Goal: Task Accomplishment & Management: Use online tool/utility

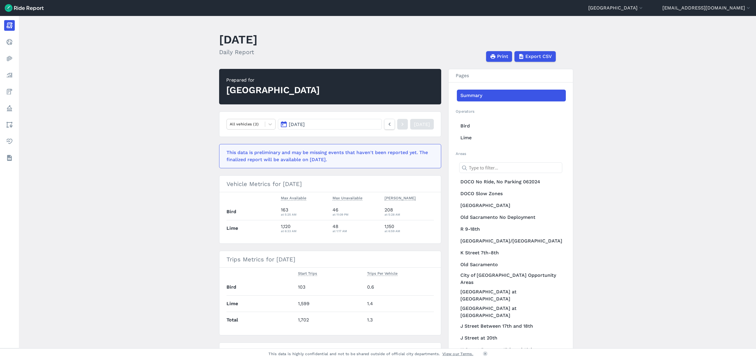
click at [131, 132] on main "[DATE] Daily Report Print Export CSV Prepared for Sacramento All vehicles (2) […" at bounding box center [388, 182] width 738 height 332
click at [644, 8] on button "[GEOGRAPHIC_DATA]" at bounding box center [617, 7] width 56 height 7
click at [650, 8] on div at bounding box center [378, 179] width 756 height 359
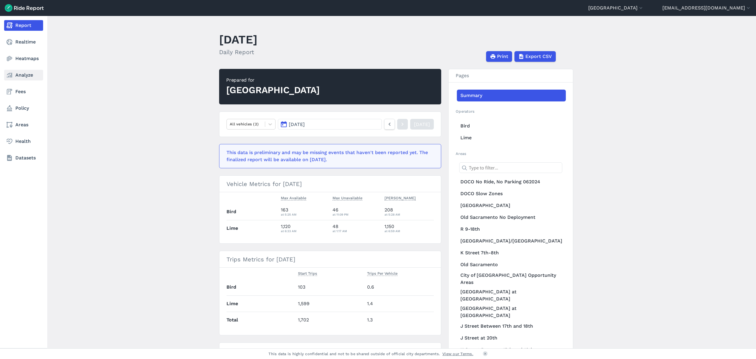
click at [24, 76] on link "Analyze" at bounding box center [23, 75] width 39 height 11
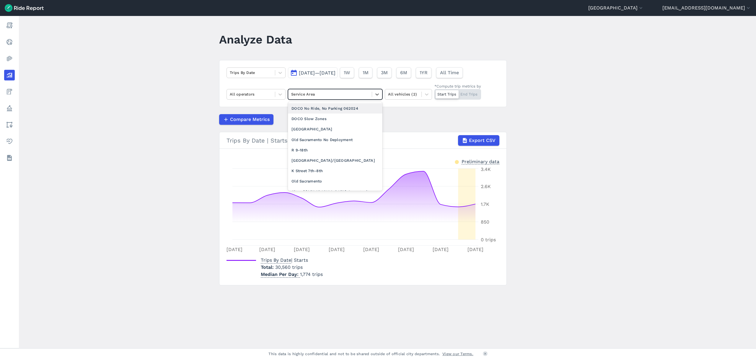
click at [316, 93] on div at bounding box center [330, 94] width 78 height 7
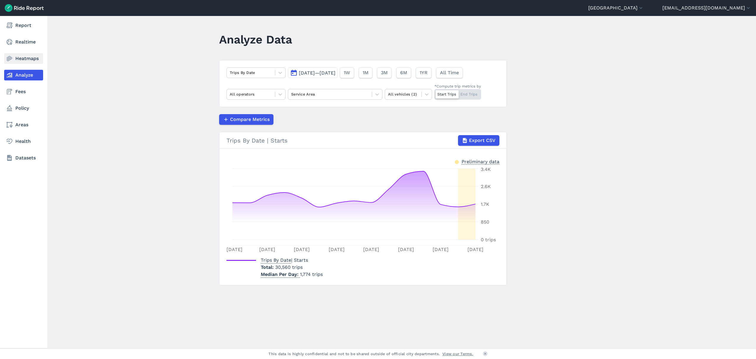
click at [17, 59] on link "Heatmaps" at bounding box center [23, 58] width 39 height 11
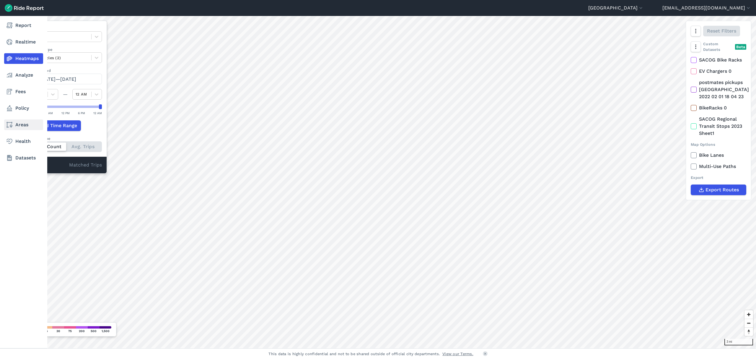
click at [26, 129] on link "Areas" at bounding box center [23, 124] width 39 height 11
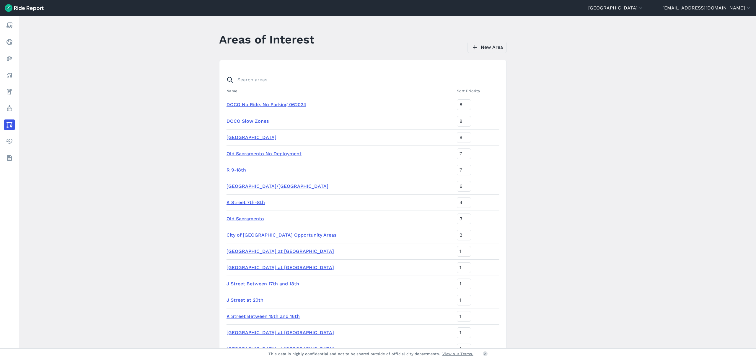
click at [480, 45] on link "New Area" at bounding box center [487, 47] width 39 height 11
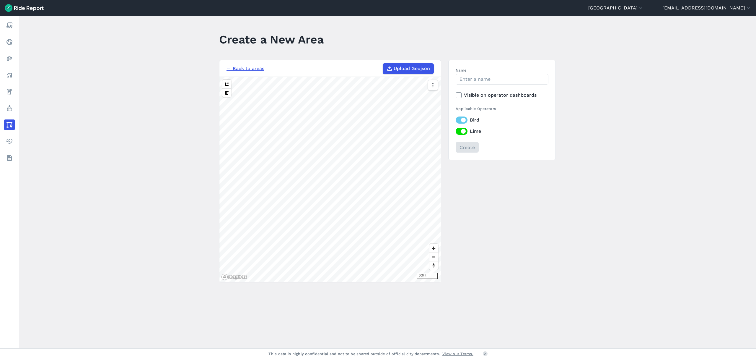
click at [394, 67] on span "Upload Geojson" at bounding box center [412, 68] width 36 height 7
click at [383, 64] on input "Upload Geojson" at bounding box center [383, 63] width 0 height 0
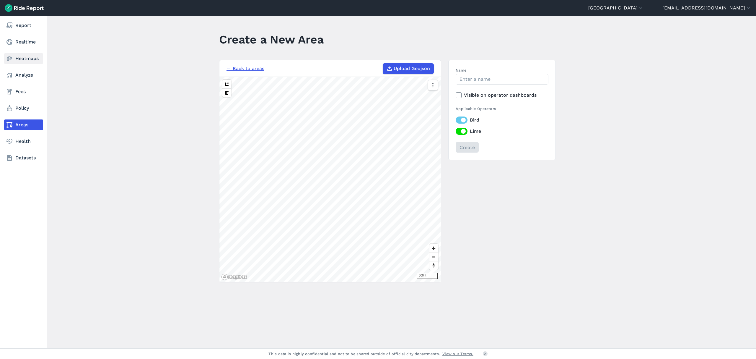
click at [19, 56] on link "Heatmaps" at bounding box center [23, 58] width 39 height 11
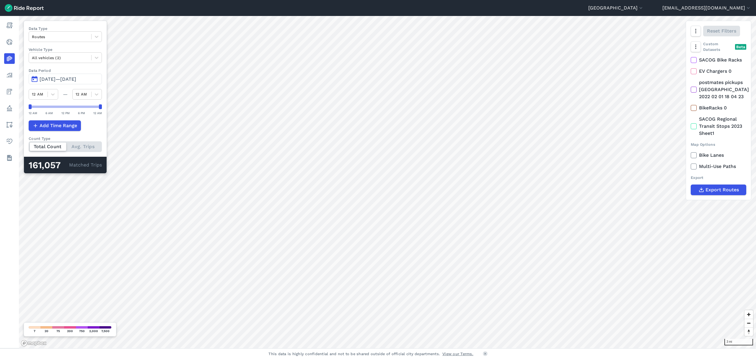
click at [50, 81] on span "[DATE]—[DATE]" at bounding box center [58, 79] width 37 height 6
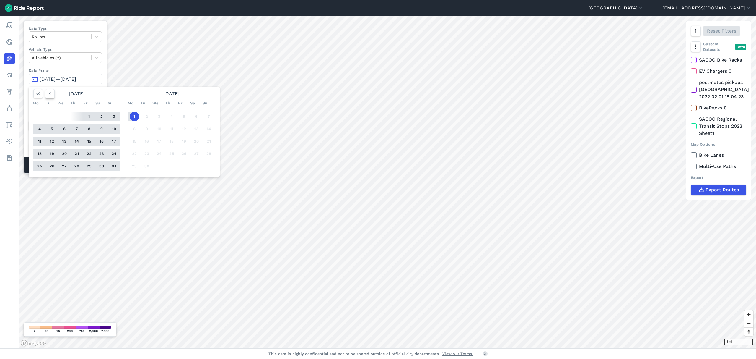
click at [50, 95] on icon "button" at bounding box center [50, 94] width 6 height 6
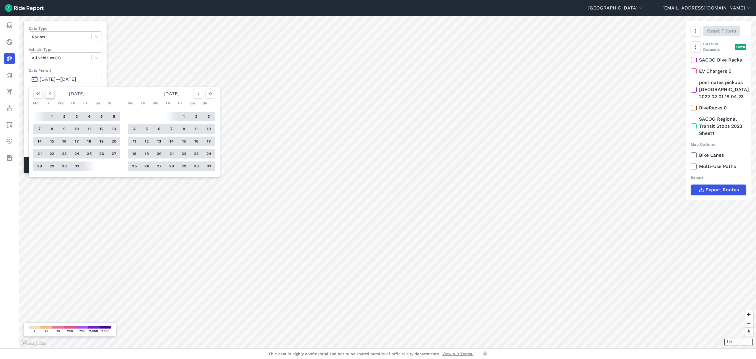
click at [50, 95] on icon "button" at bounding box center [50, 94] width 6 height 6
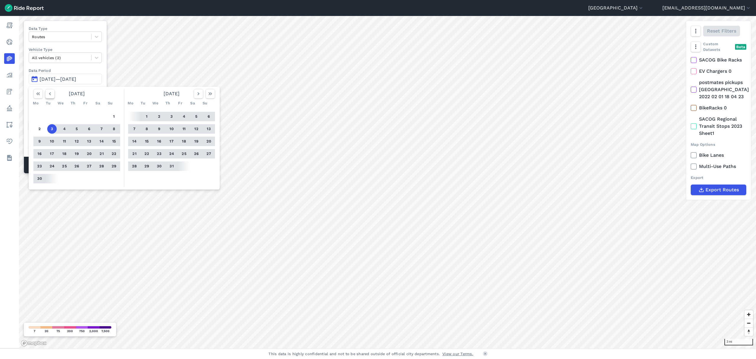
click at [50, 95] on icon "button" at bounding box center [50, 94] width 6 height 6
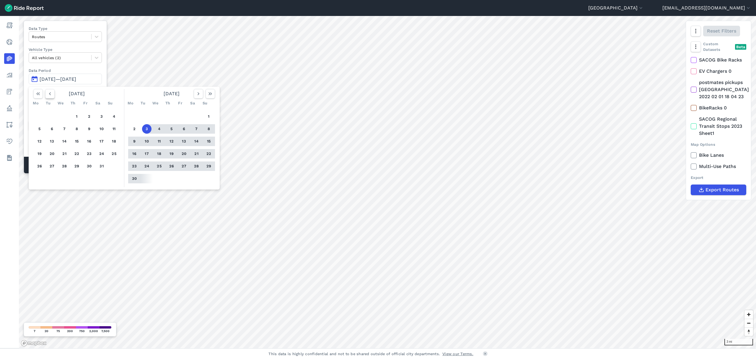
click at [50, 95] on icon "button" at bounding box center [50, 94] width 6 height 6
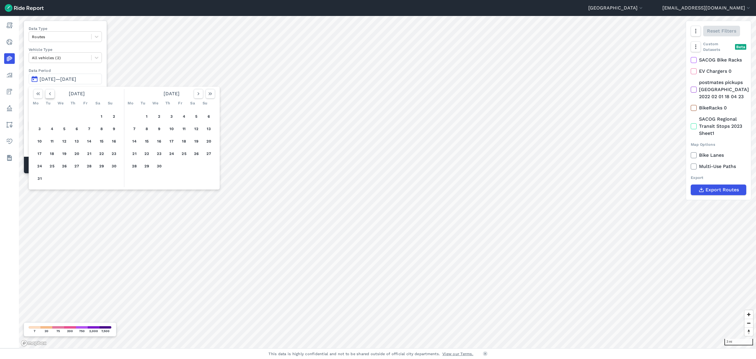
click at [50, 95] on icon "button" at bounding box center [50, 94] width 6 height 6
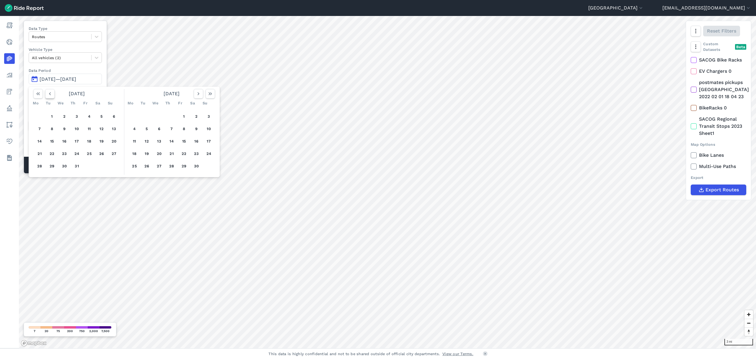
click at [50, 95] on icon "button" at bounding box center [50, 94] width 6 height 6
click at [172, 116] on button "1" at bounding box center [171, 116] width 9 height 9
click at [196, 95] on icon "button" at bounding box center [199, 94] width 6 height 6
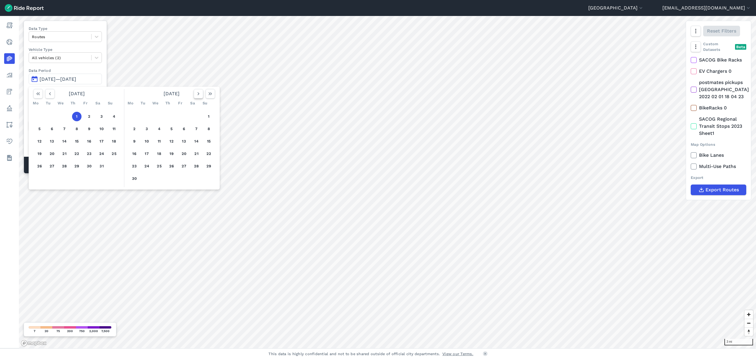
click at [196, 95] on icon "button" at bounding box center [199, 94] width 6 height 6
click at [195, 95] on button "button" at bounding box center [198, 93] width 9 height 9
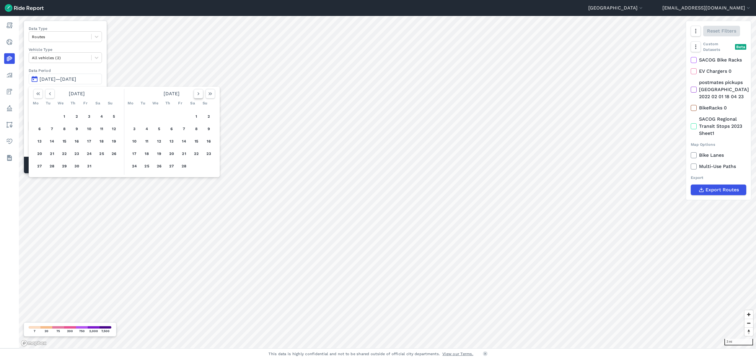
click at [195, 95] on button "button" at bounding box center [198, 93] width 9 height 9
click at [196, 95] on icon "button" at bounding box center [199, 94] width 6 height 6
click at [199, 98] on button "button" at bounding box center [198, 93] width 9 height 9
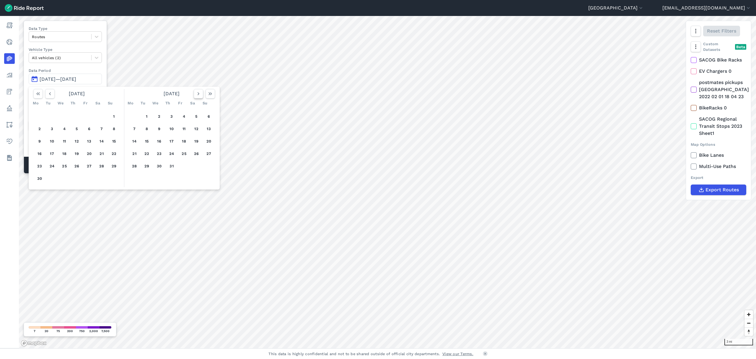
click at [199, 98] on button "button" at bounding box center [198, 93] width 9 height 9
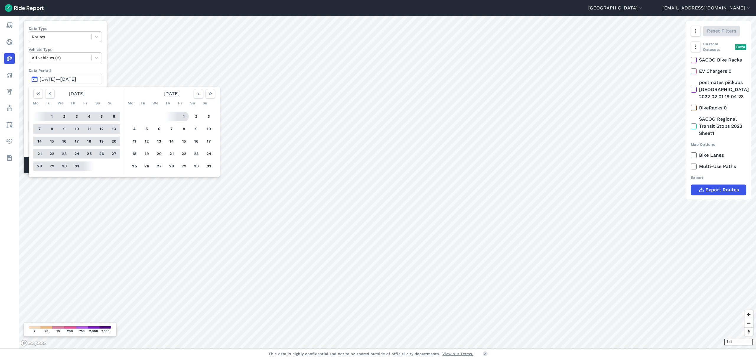
click at [187, 118] on button "1" at bounding box center [183, 116] width 9 height 9
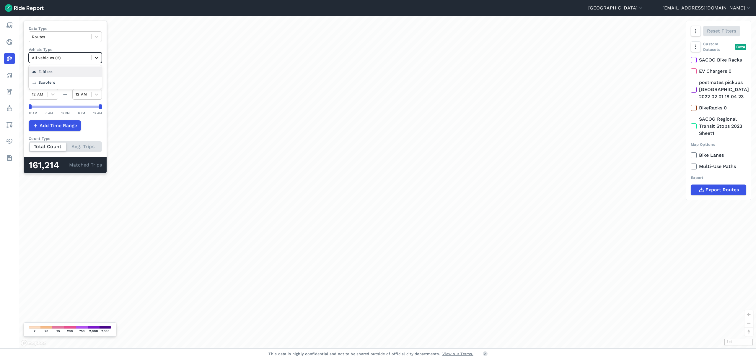
click at [95, 56] on icon at bounding box center [97, 58] width 6 height 6
click at [100, 60] on div at bounding box center [97, 58] width 10 height 10
